Goal: Find specific page/section: Find specific page/section

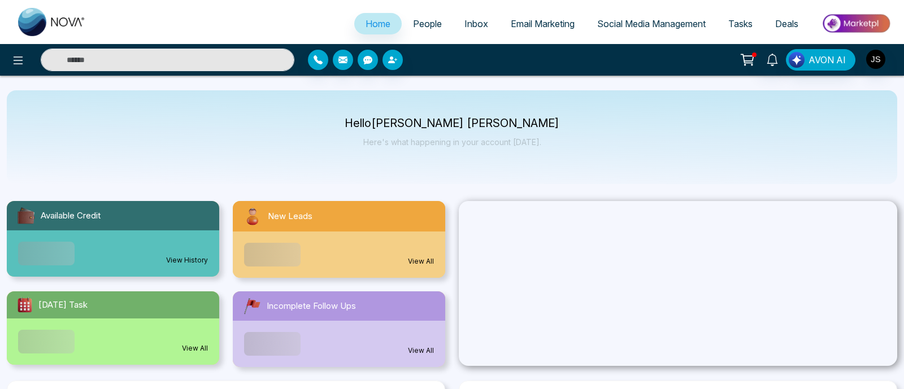
select select "*"
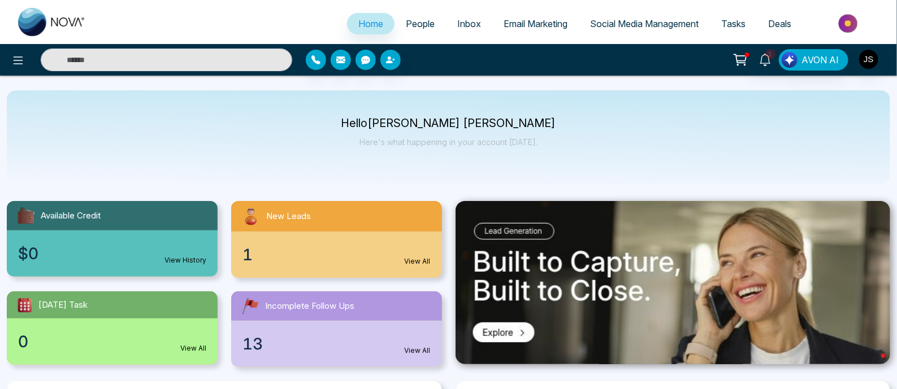
click at [420, 24] on span "People" at bounding box center [420, 23] width 29 height 11
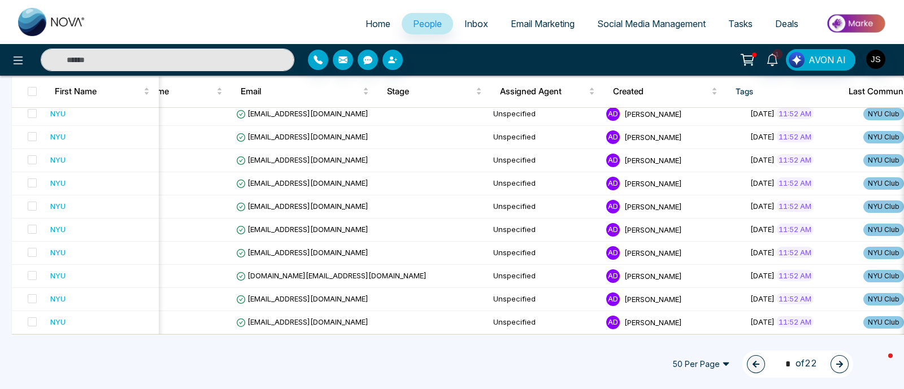
scroll to position [0, 106]
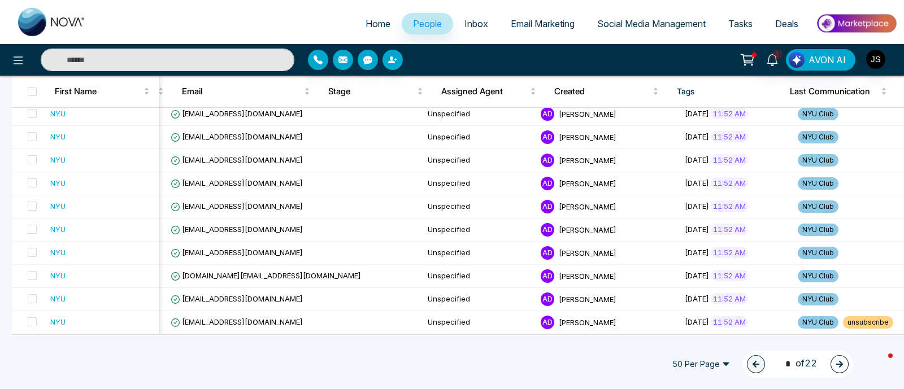
drag, startPoint x: 747, startPoint y: 332, endPoint x: 903, endPoint y: 334, distance: 156.5
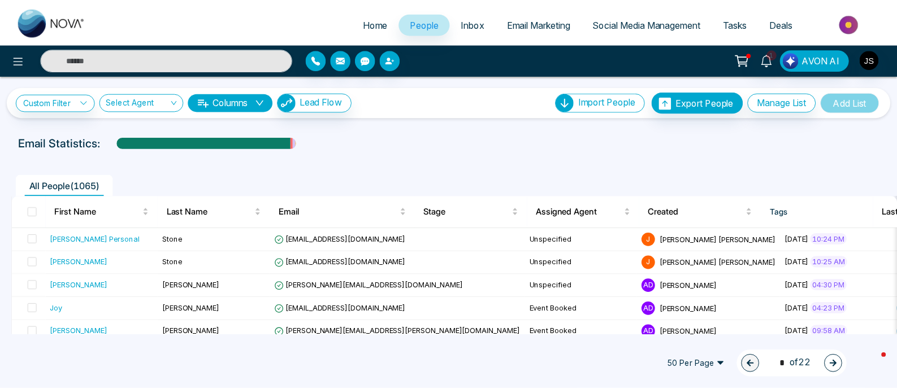
scroll to position [282, 0]
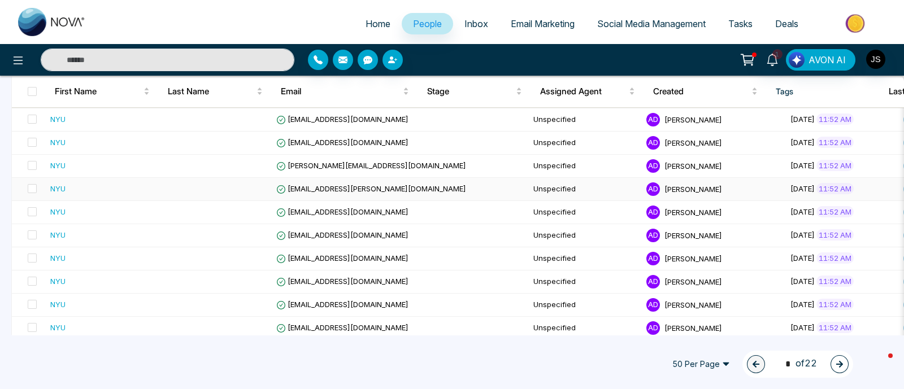
click at [59, 189] on div "NYU" at bounding box center [57, 188] width 15 height 11
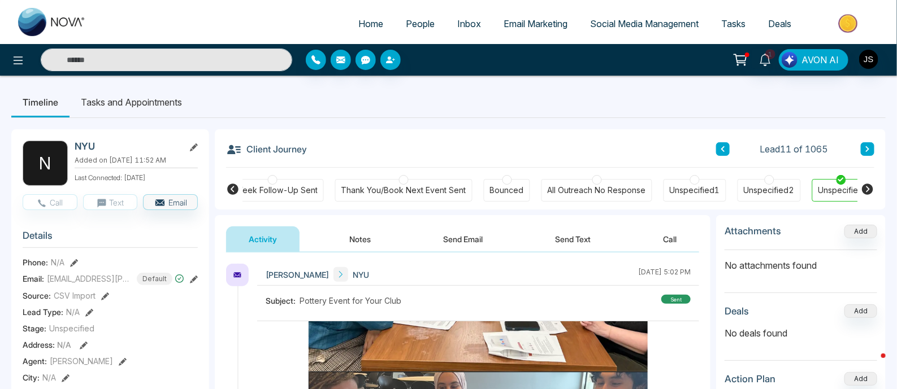
click at [419, 26] on span "People" at bounding box center [420, 23] width 29 height 11
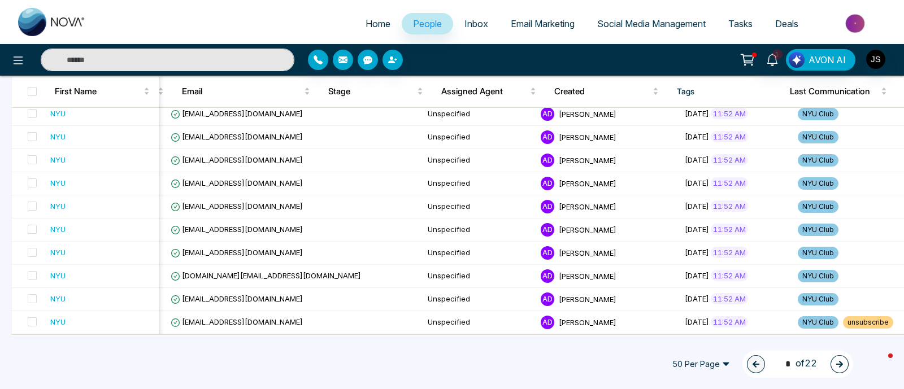
drag, startPoint x: 581, startPoint y: 329, endPoint x: 761, endPoint y: 334, distance: 179.7
click at [470, 88] on span "Assigned Agent" at bounding box center [484, 92] width 86 height 14
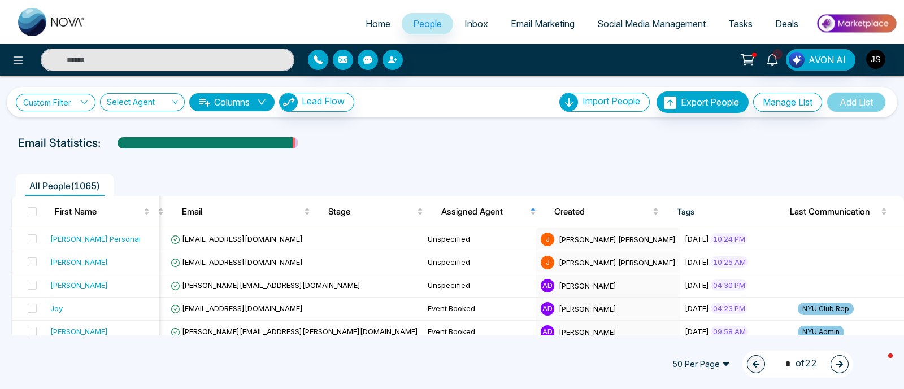
click at [62, 108] on link "Custom Filter" at bounding box center [56, 103] width 80 height 18
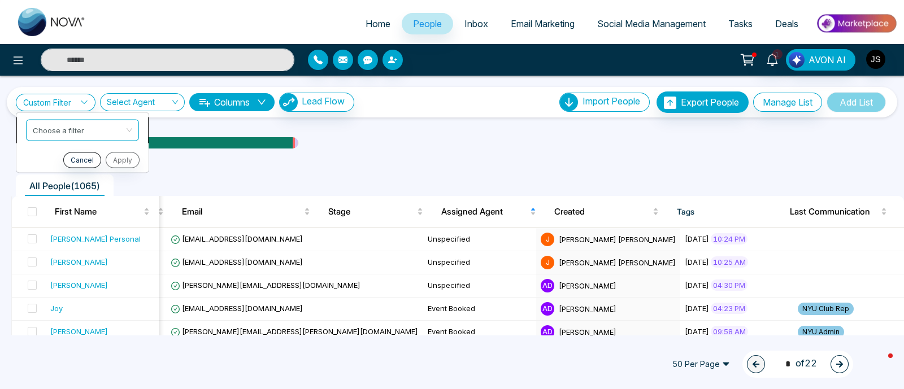
click at [72, 134] on input "search" at bounding box center [79, 128] width 92 height 17
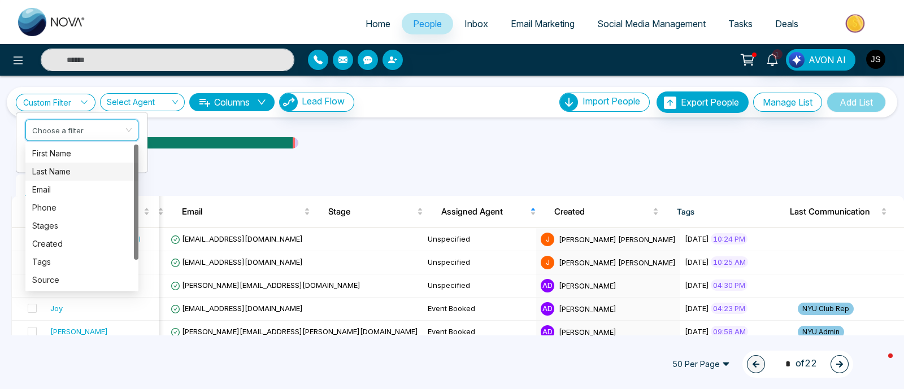
scroll to position [36, 0]
click at [512, 150] on div "Email Statistics:" at bounding box center [452, 142] width 868 height 17
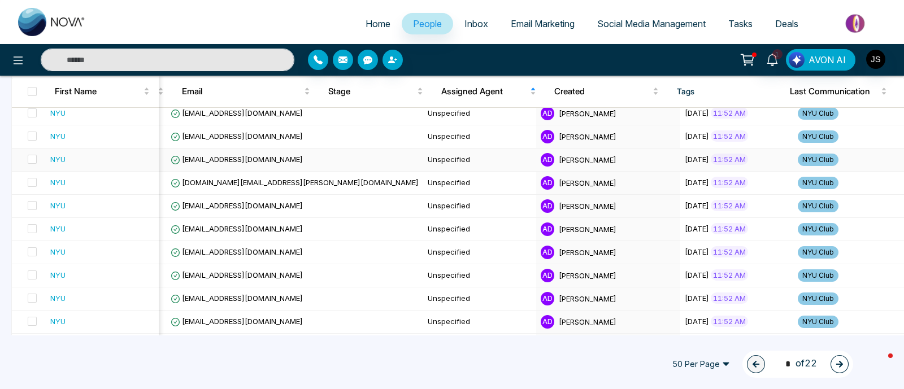
scroll to position [424, 0]
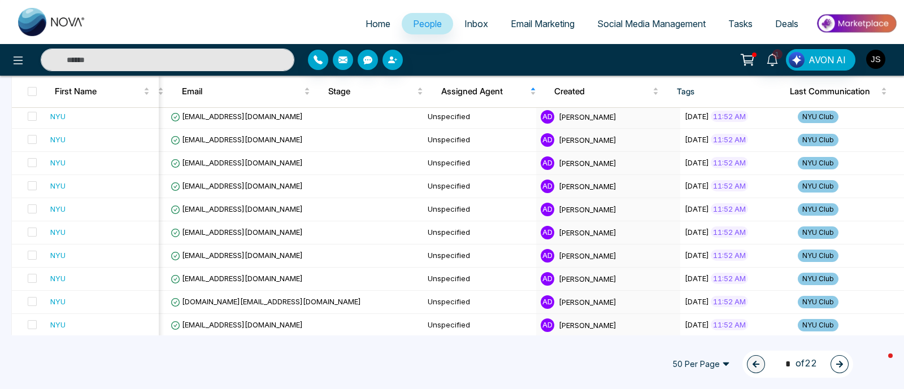
click at [883, 62] on img "button" at bounding box center [875, 59] width 19 height 19
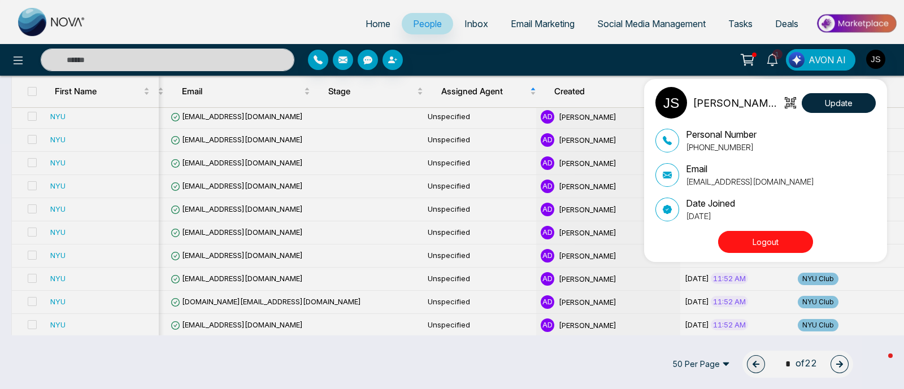
click at [777, 241] on button "Logout" at bounding box center [765, 242] width 95 height 22
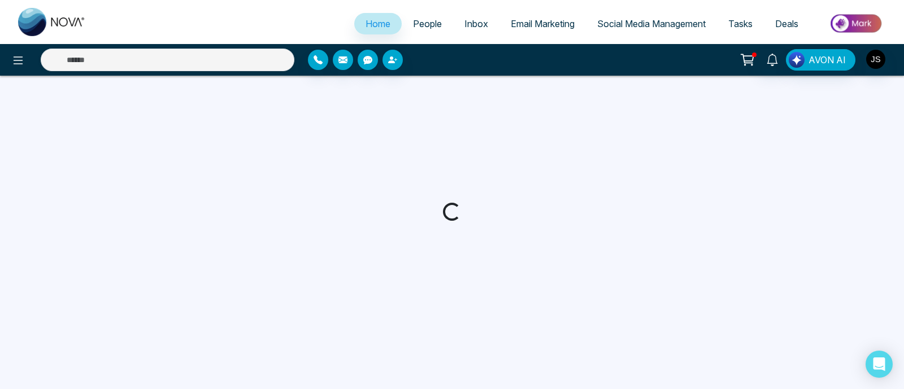
select select "*"
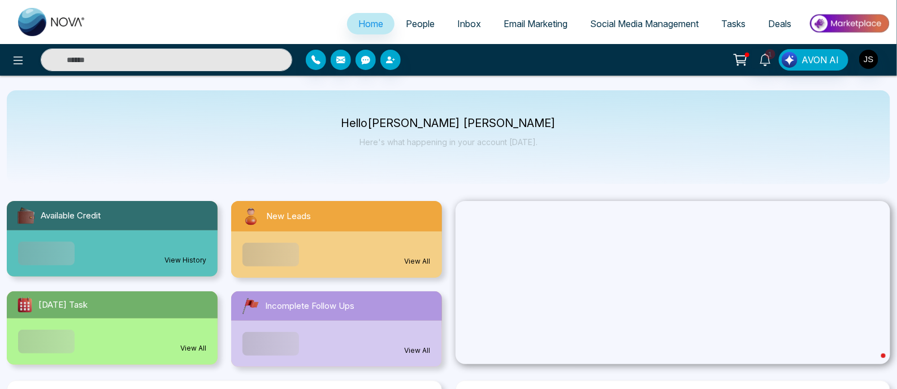
click at [406, 26] on span "People" at bounding box center [420, 23] width 29 height 11
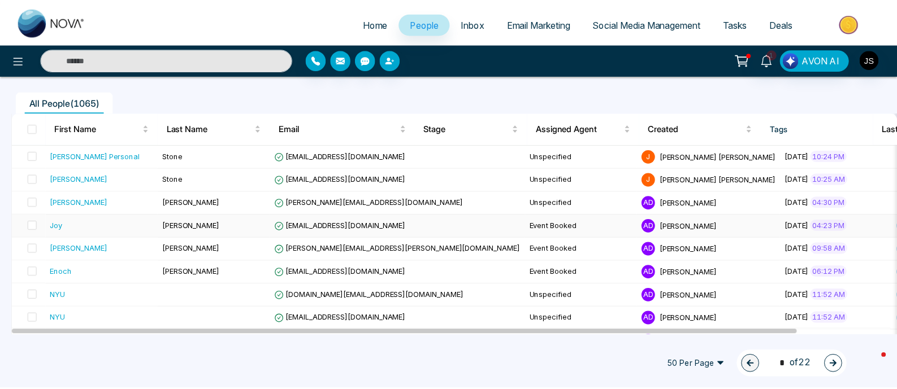
scroll to position [70, 0]
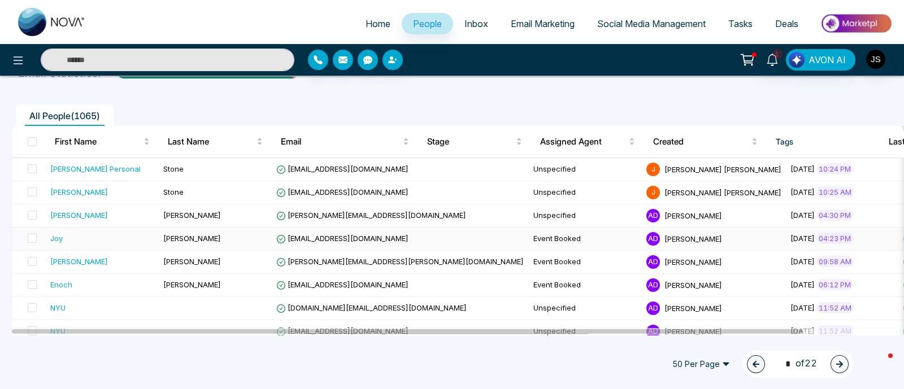
click at [59, 237] on div "Joy" at bounding box center [56, 238] width 12 height 11
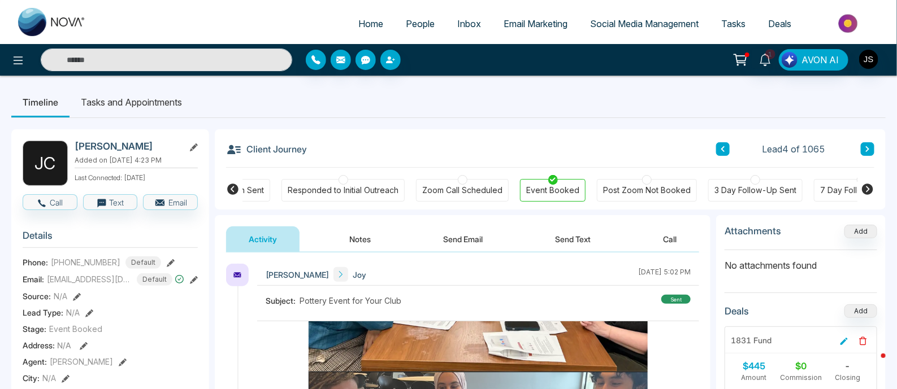
click at [870, 146] on button at bounding box center [867, 149] width 14 height 14
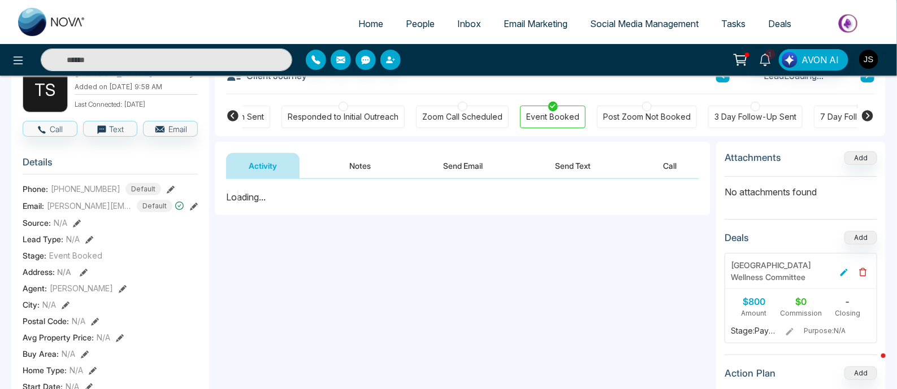
scroll to position [141, 0]
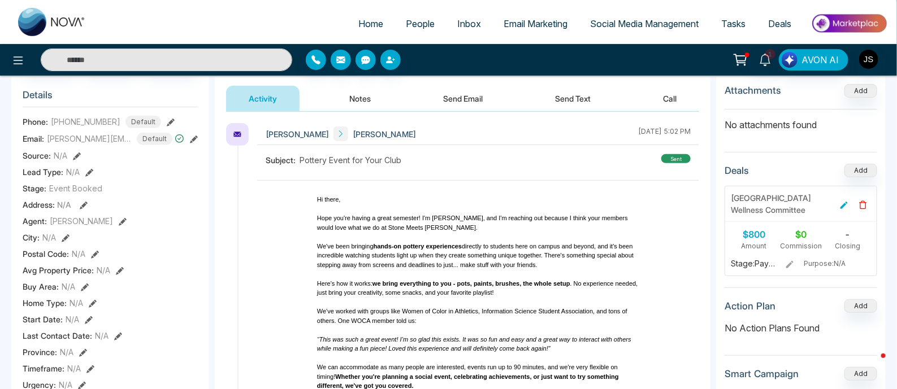
click at [526, 24] on span "Email Marketing" at bounding box center [535, 23] width 64 height 11
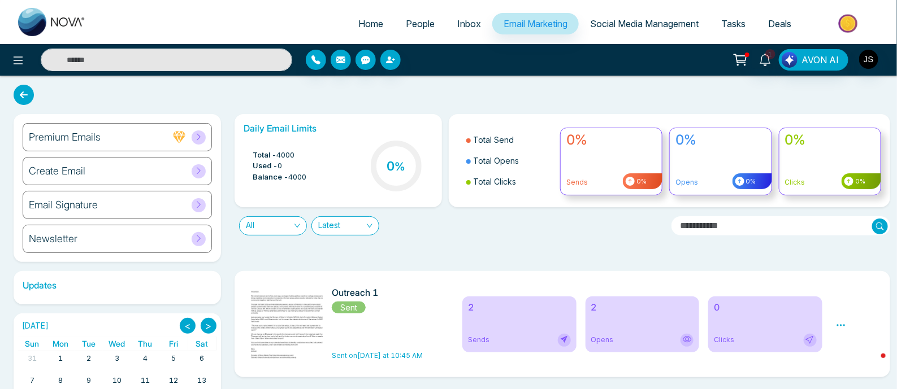
click at [358, 27] on span "Home" at bounding box center [370, 23] width 25 height 11
select select "*"
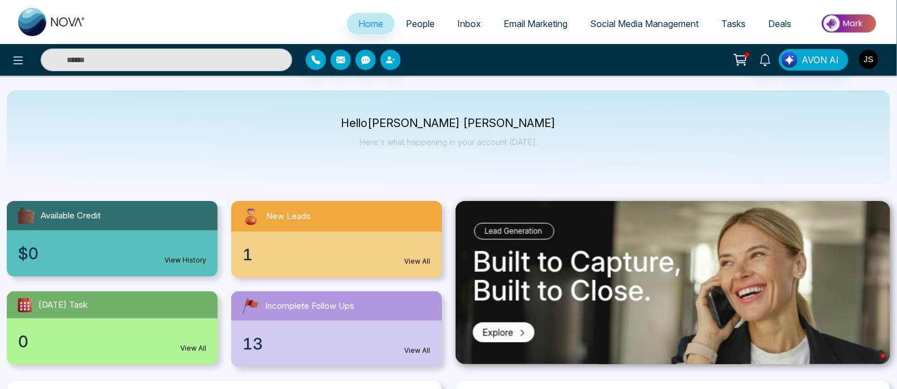
click at [869, 59] on img "button" at bounding box center [868, 59] width 19 height 19
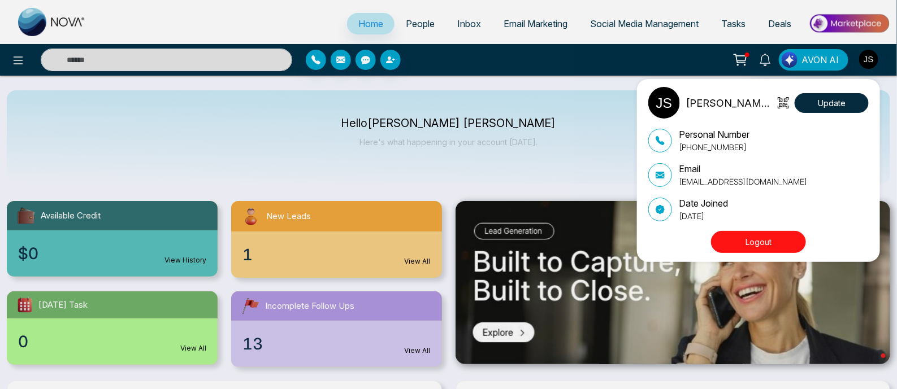
click at [764, 238] on button "Logout" at bounding box center [758, 242] width 95 height 22
